Goal: Task Accomplishment & Management: Manage account settings

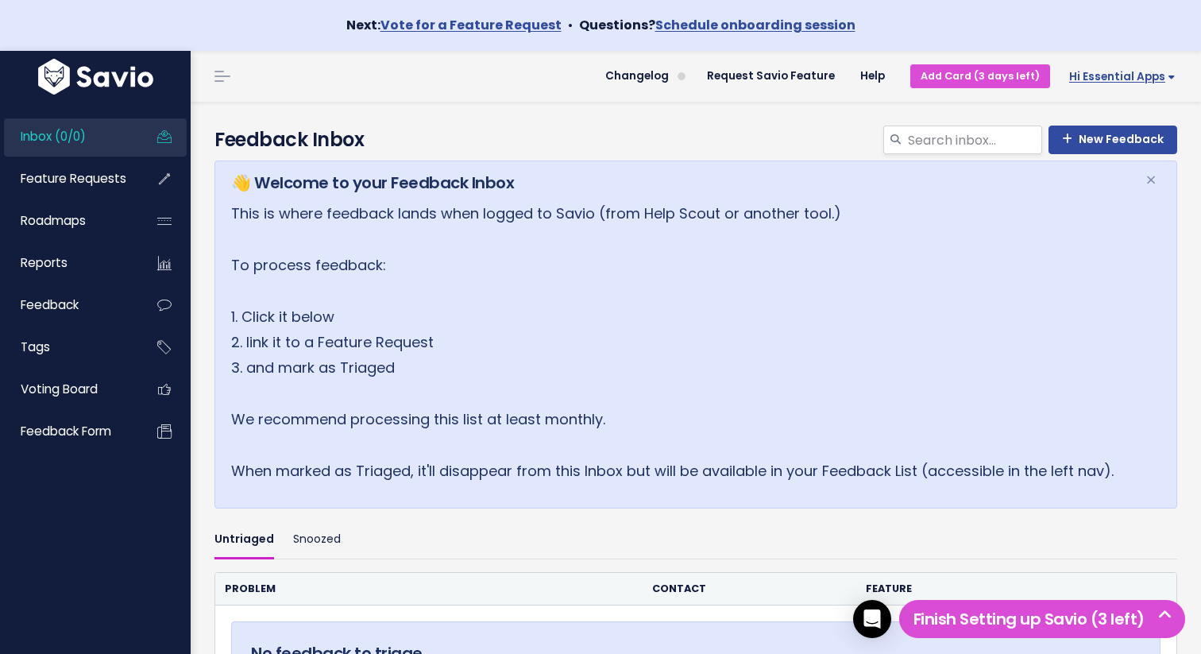
click at [1153, 83] on span "Hi Essential Apps" at bounding box center [1122, 77] width 106 height 12
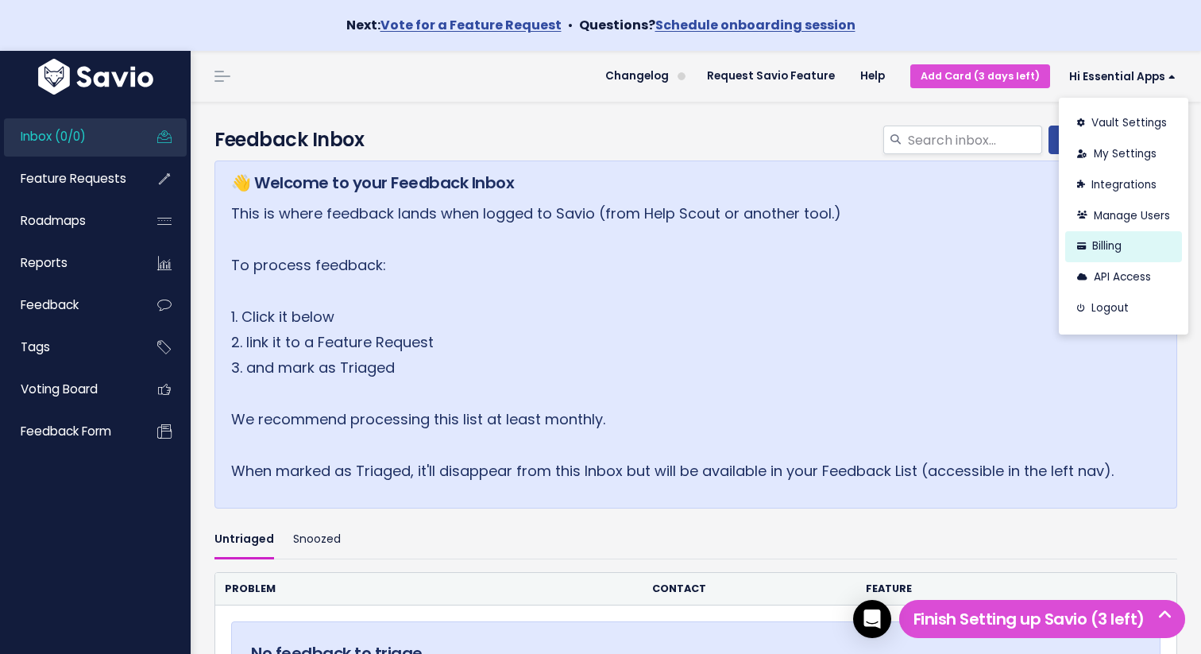
click at [1110, 240] on link "Billing" at bounding box center [1123, 246] width 117 height 31
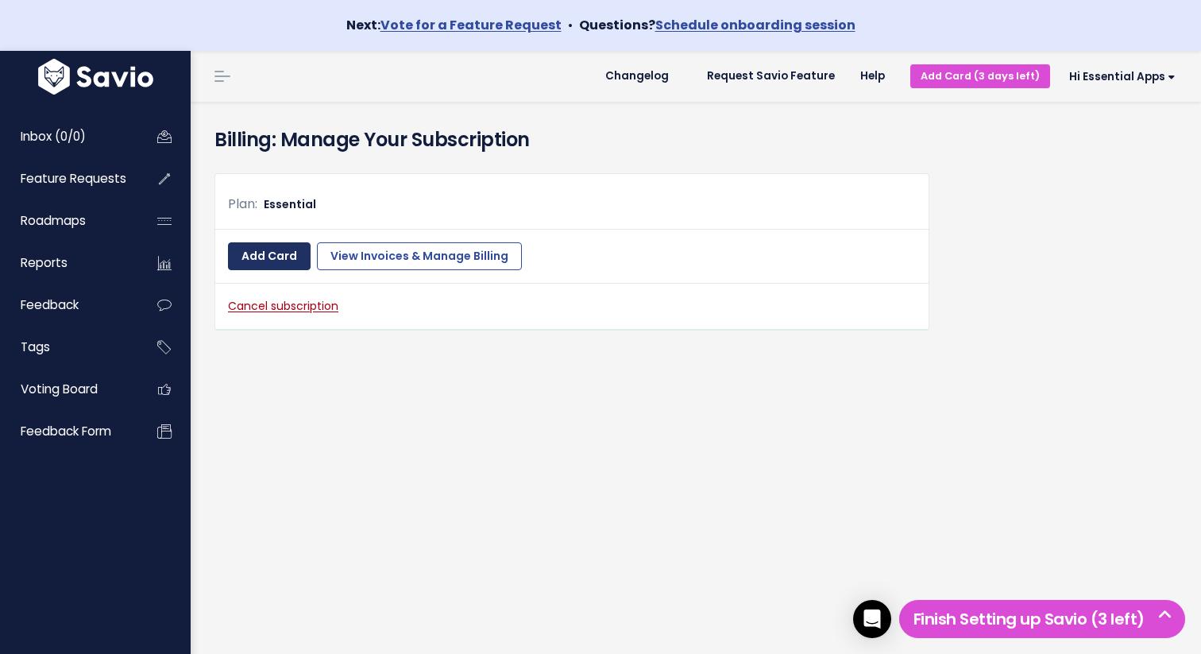
click at [253, 264] on link "Add Card" at bounding box center [269, 256] width 83 height 29
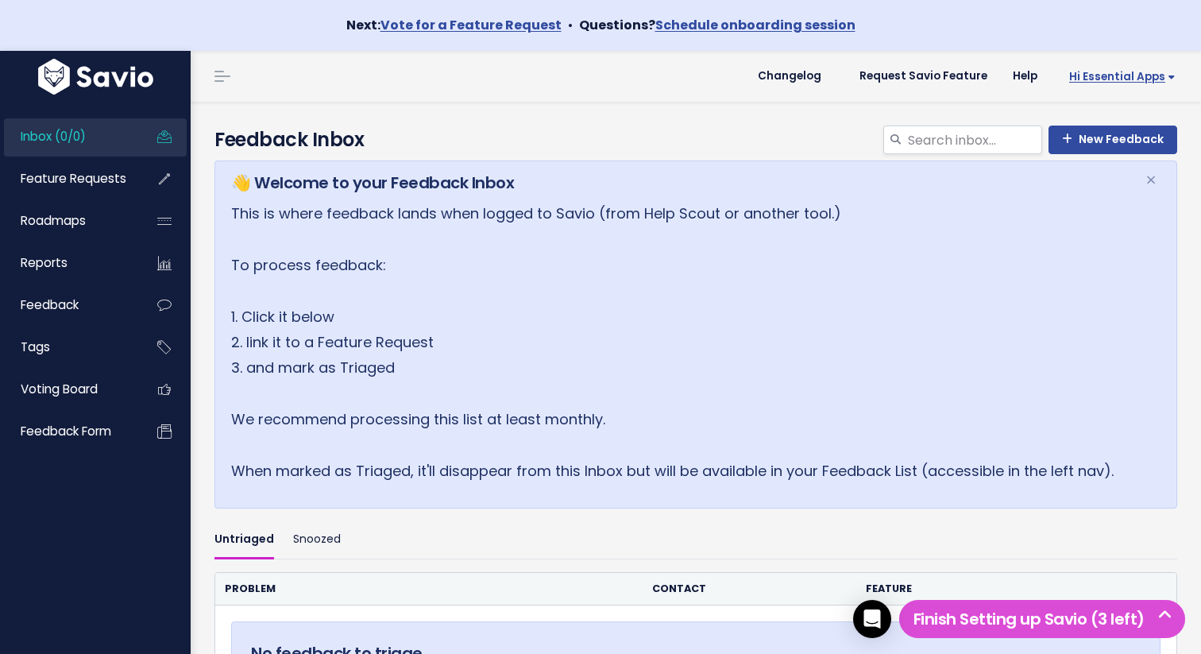
click at [1114, 71] on span "Hi Essential Apps" at bounding box center [1122, 77] width 106 height 12
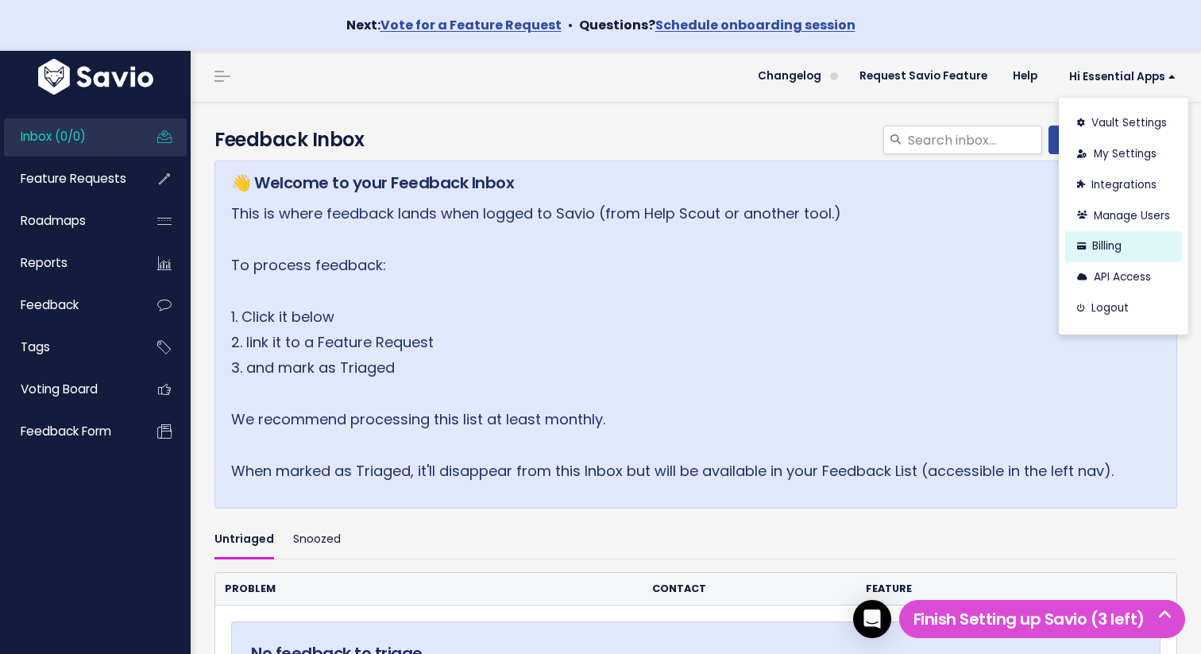
click at [1104, 245] on link "Billing" at bounding box center [1123, 246] width 117 height 31
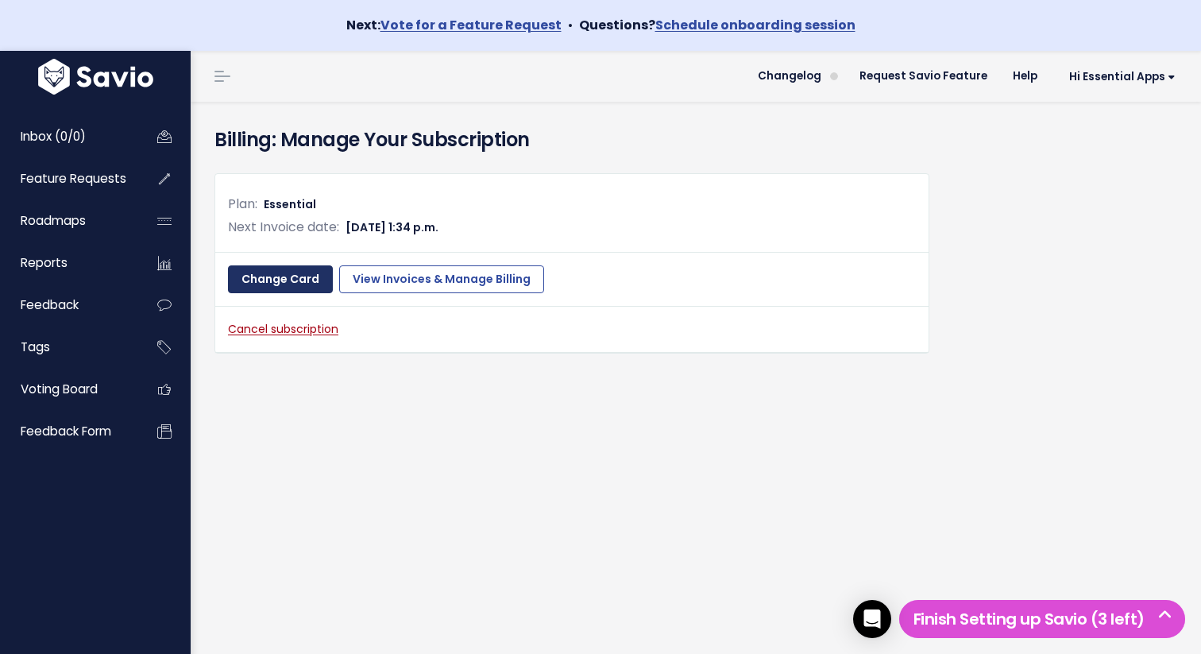
click at [251, 286] on link "Change Card" at bounding box center [280, 279] width 105 height 29
